Goal: Navigation & Orientation: Find specific page/section

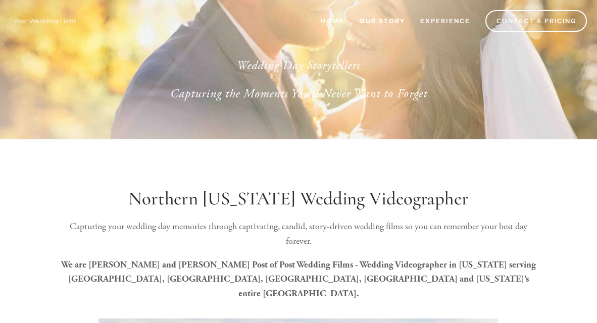
click at [379, 22] on link "Our Story" at bounding box center [382, 21] width 59 height 17
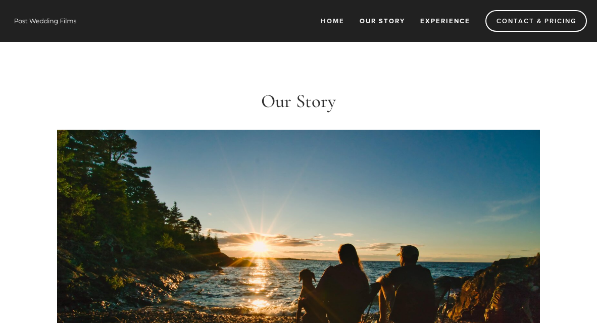
click at [450, 19] on link "Experience" at bounding box center [445, 21] width 63 height 17
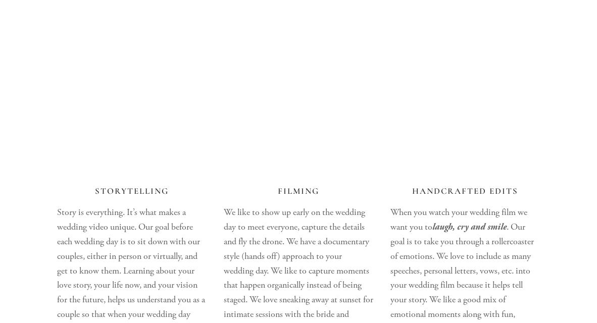
scroll to position [1314, 0]
